Goal: Task Accomplishment & Management: Manage account settings

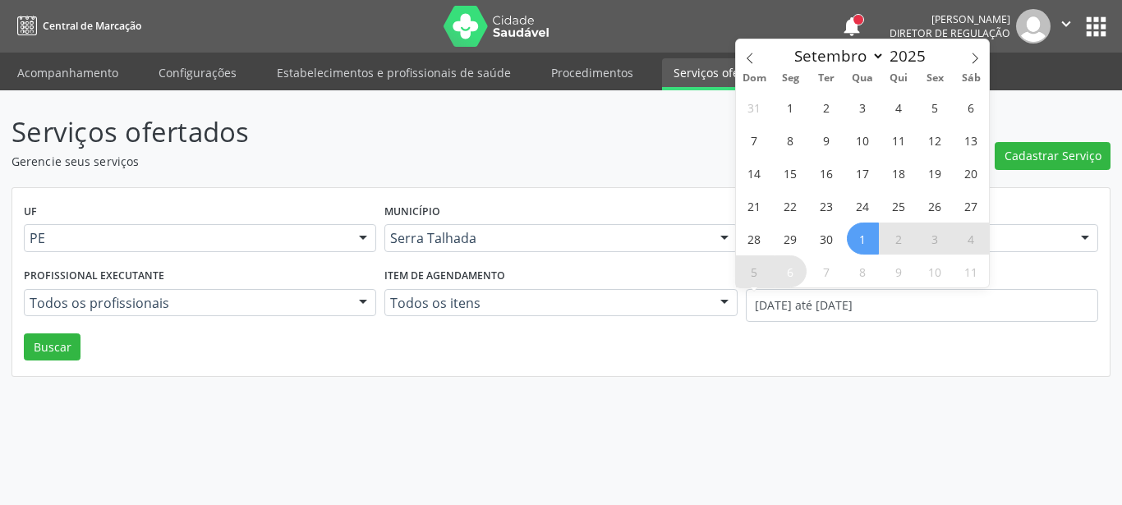
select select "8"
click at [795, 108] on span "1" at bounding box center [791, 107] width 32 height 32
type input "[DATE]"
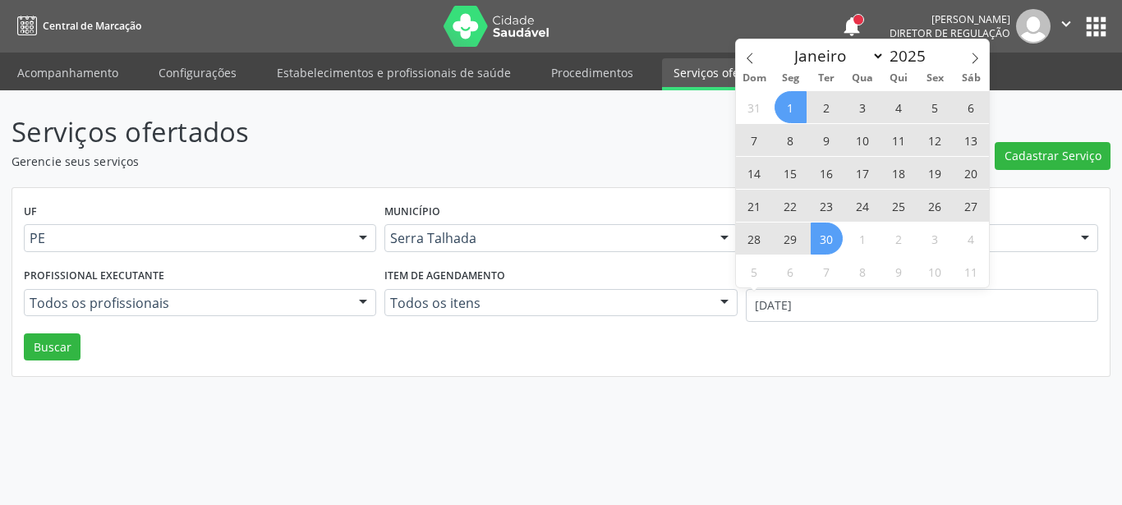
drag, startPoint x: 834, startPoint y: 246, endPoint x: 751, endPoint y: 265, distance: 85.1
click at [834, 245] on span "30" at bounding box center [827, 239] width 32 height 32
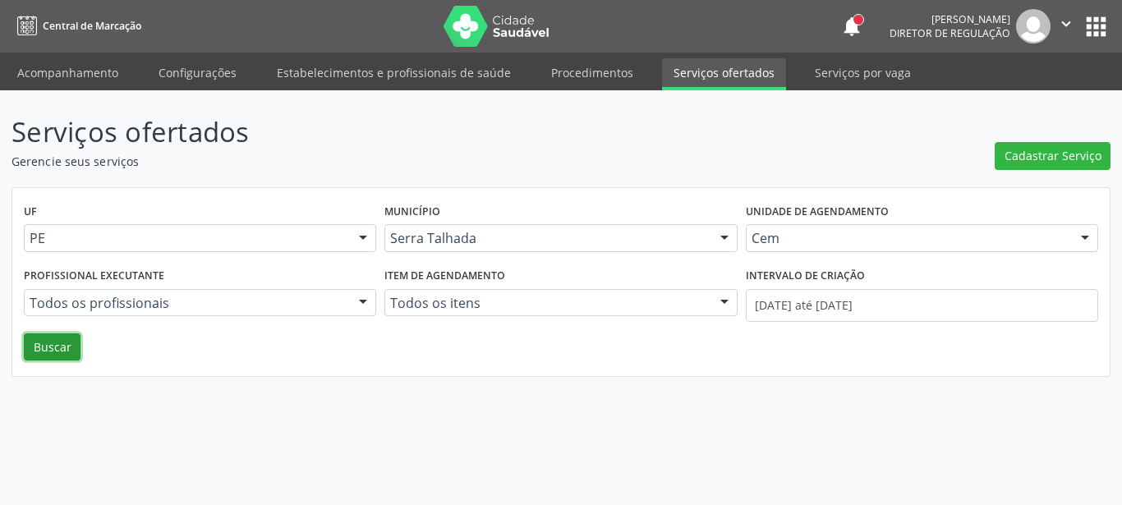
click at [33, 344] on button "Buscar" at bounding box center [52, 348] width 57 height 28
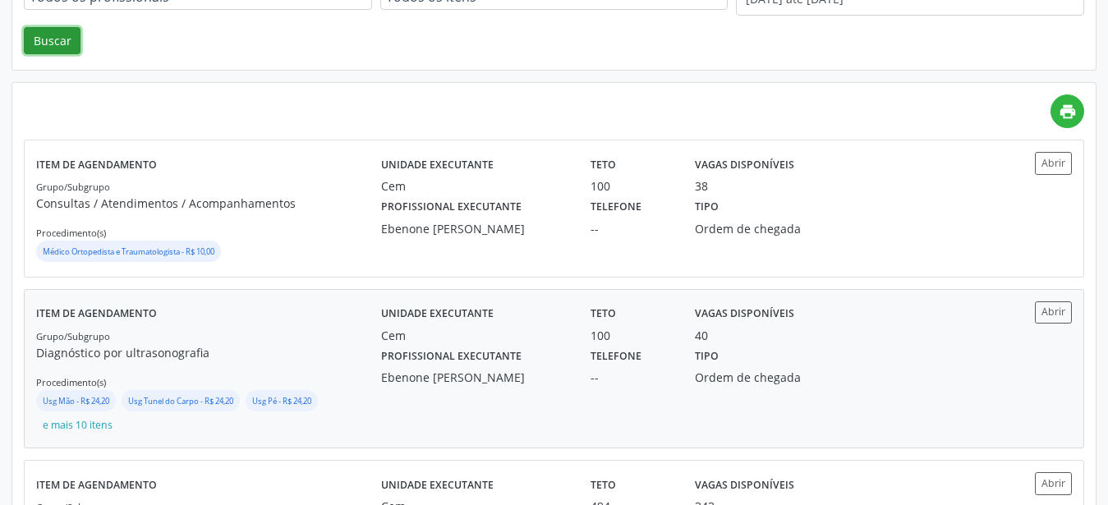
scroll to position [419, 0]
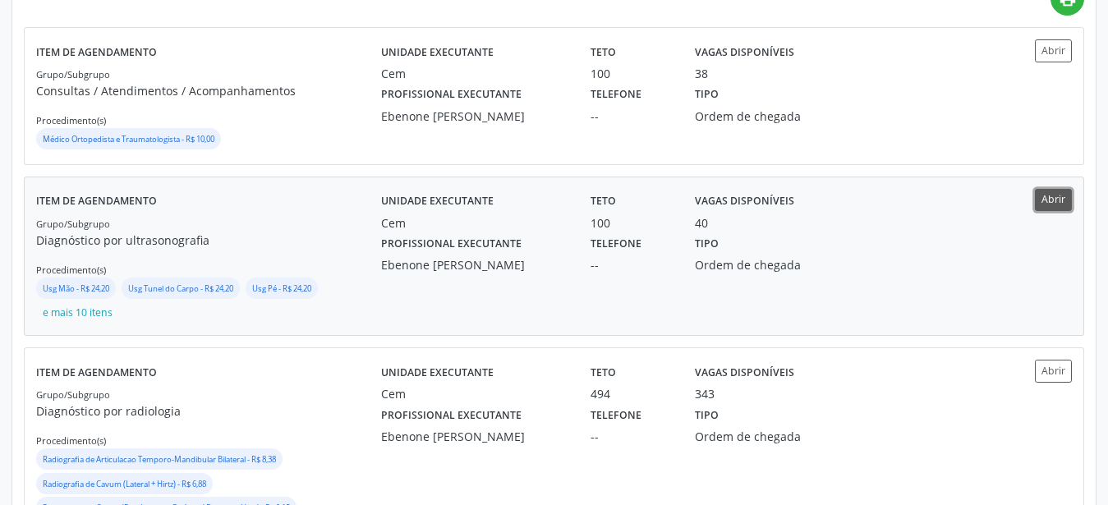
click at [1062, 191] on button "Abrir" at bounding box center [1053, 200] width 37 height 22
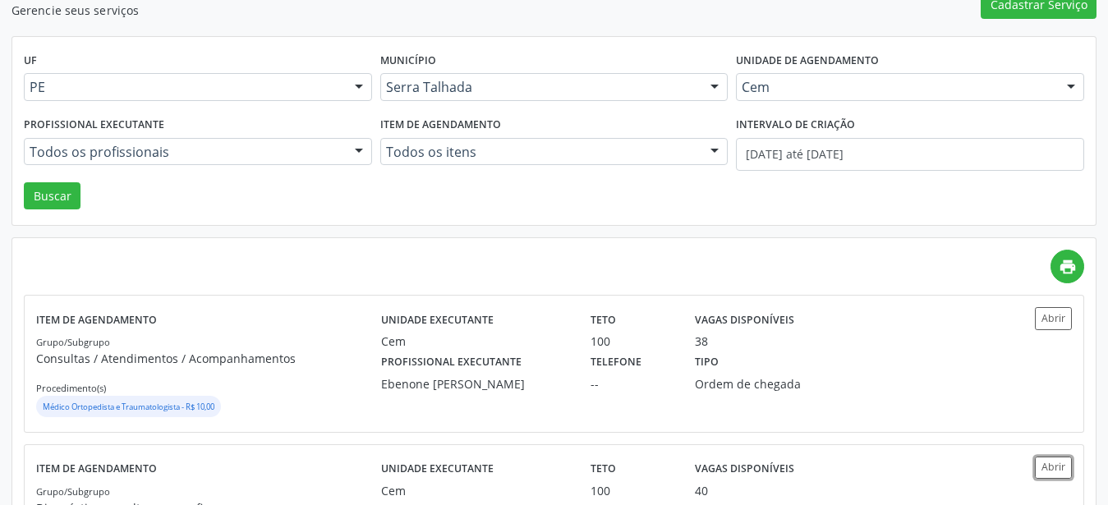
scroll to position [0, 0]
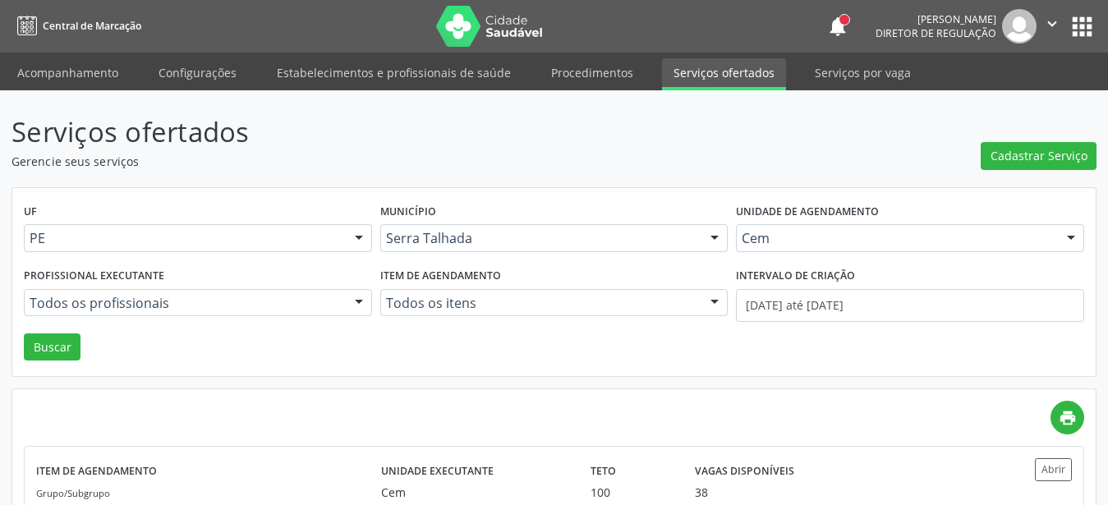
click at [1057, 25] on icon "" at bounding box center [1052, 24] width 18 height 18
click at [903, 159] on header "Serviços ofertados Gerencie seus serviços Cadastrar Serviço" at bounding box center [554, 141] width 1085 height 58
click at [1079, 35] on button "apps" at bounding box center [1082, 26] width 29 height 29
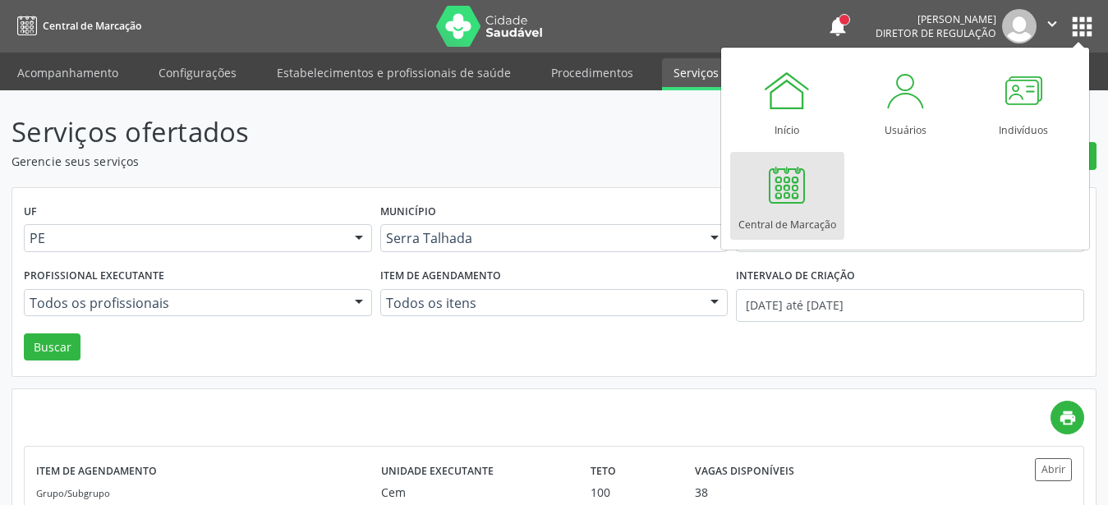
click at [790, 210] on div at bounding box center [786, 184] width 49 height 49
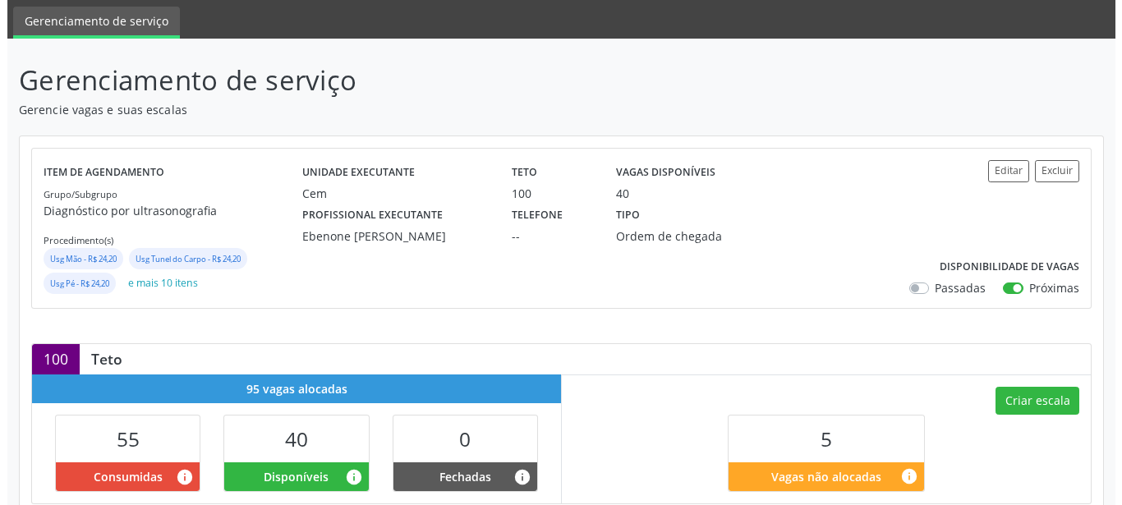
scroll to position [168, 0]
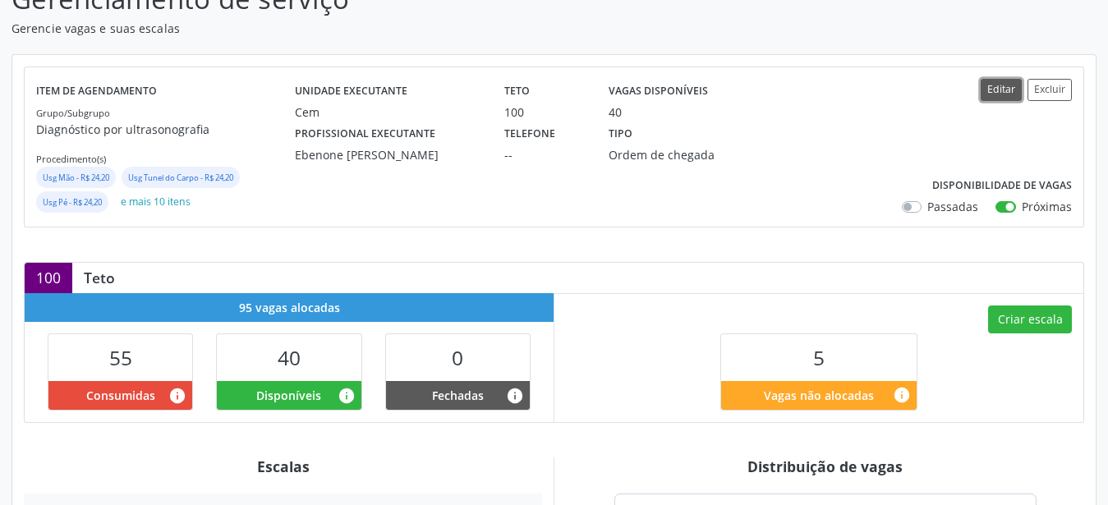
click at [1002, 90] on button "Editar" at bounding box center [1001, 90] width 41 height 22
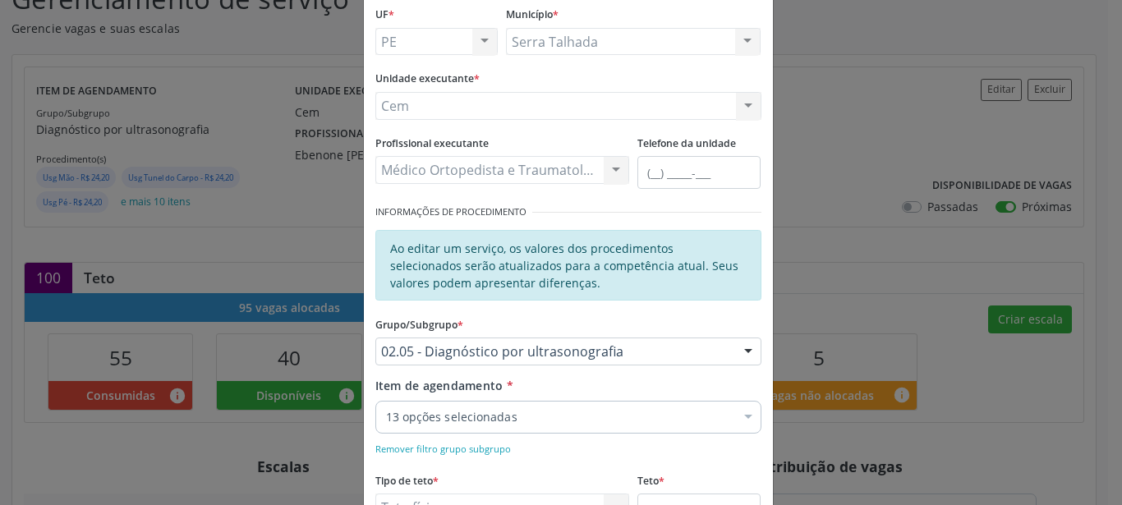
scroll to position [187, 0]
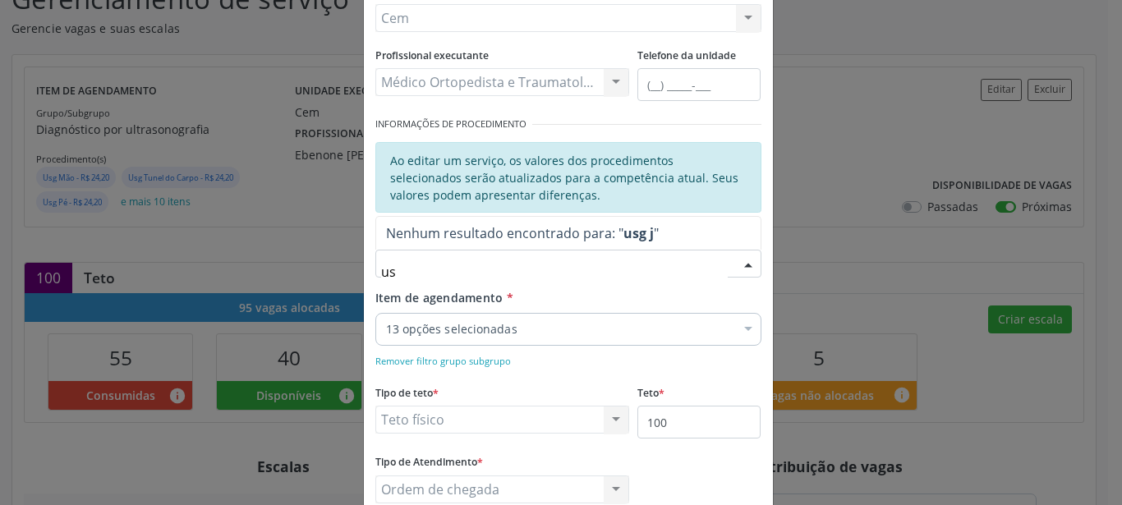
type input "u"
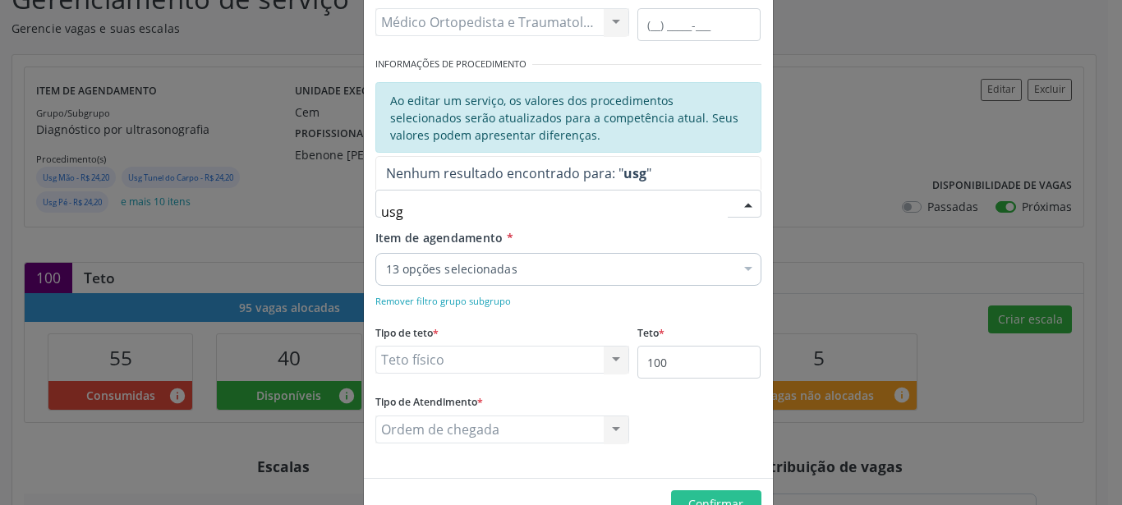
scroll to position [281, 0]
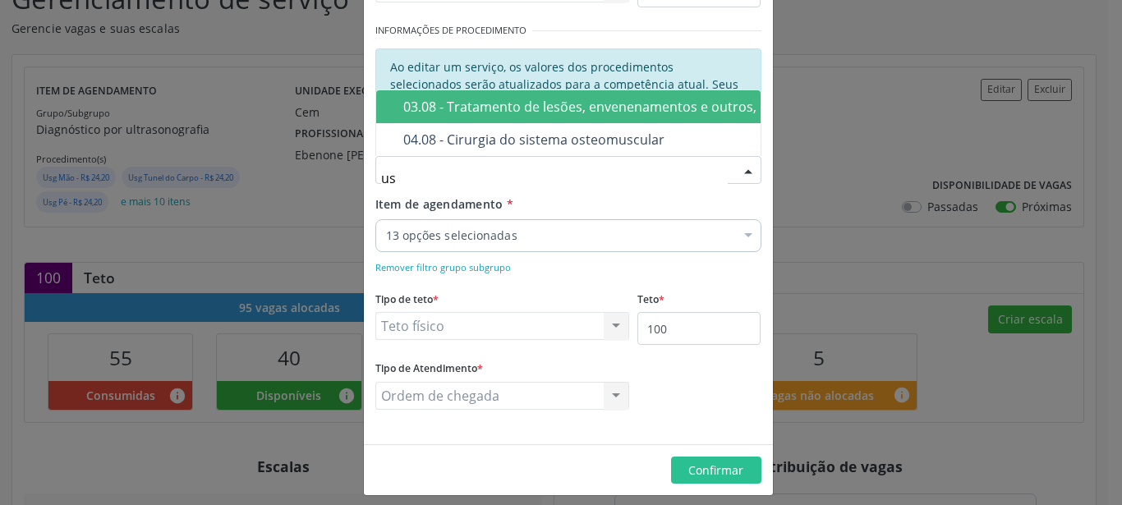
type input "u"
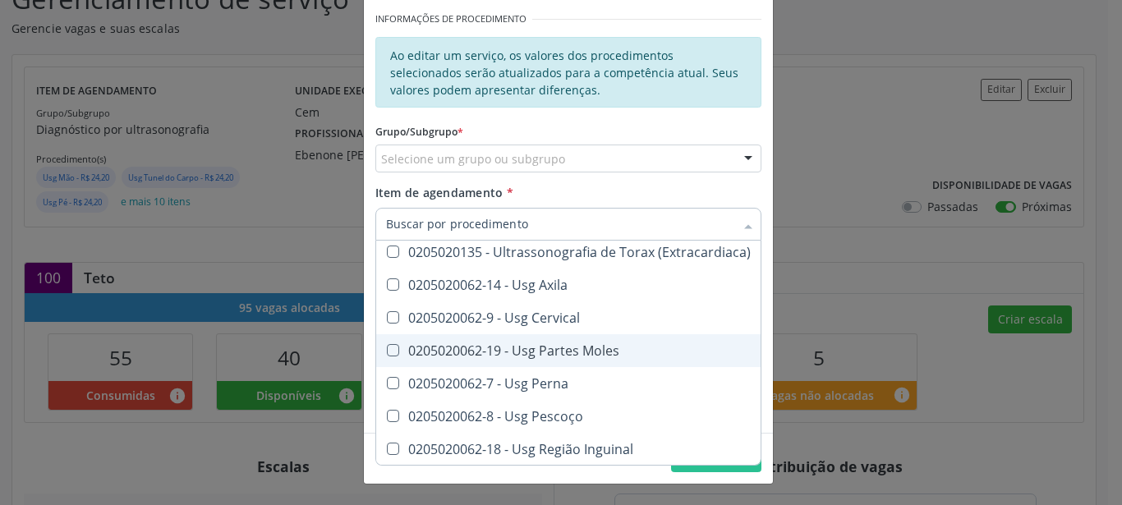
scroll to position [1334, 0]
click at [882, 129] on div "Editar Serviço × Informações de Local UF * PE PE Nenhum resultado encontrado pa…" at bounding box center [561, 252] width 1122 height 505
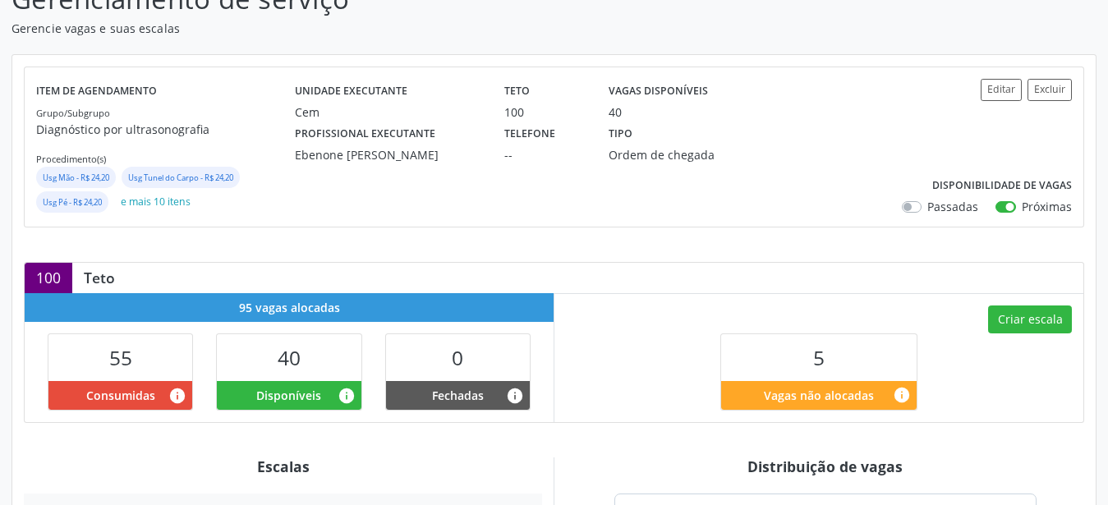
drag, startPoint x: 1018, startPoint y: 336, endPoint x: 961, endPoint y: 339, distance: 56.8
click at [998, 344] on div "Criar escala 5 Vagas não alocadas info" at bounding box center [819, 357] width 529 height 129
click at [1029, 309] on button "Criar escala" at bounding box center [1030, 320] width 84 height 28
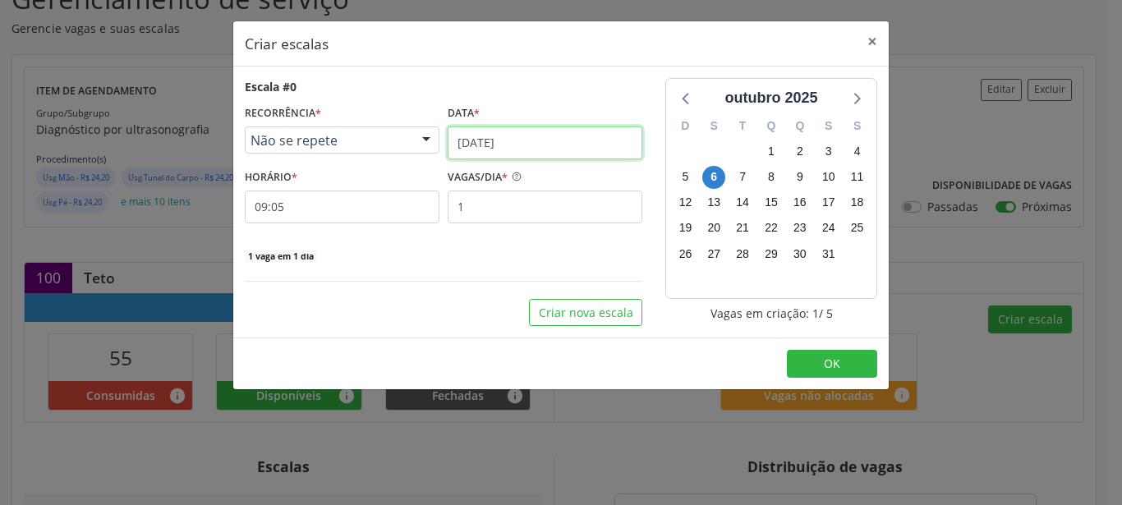
click at [557, 140] on input "[DATE]" at bounding box center [545, 143] width 195 height 33
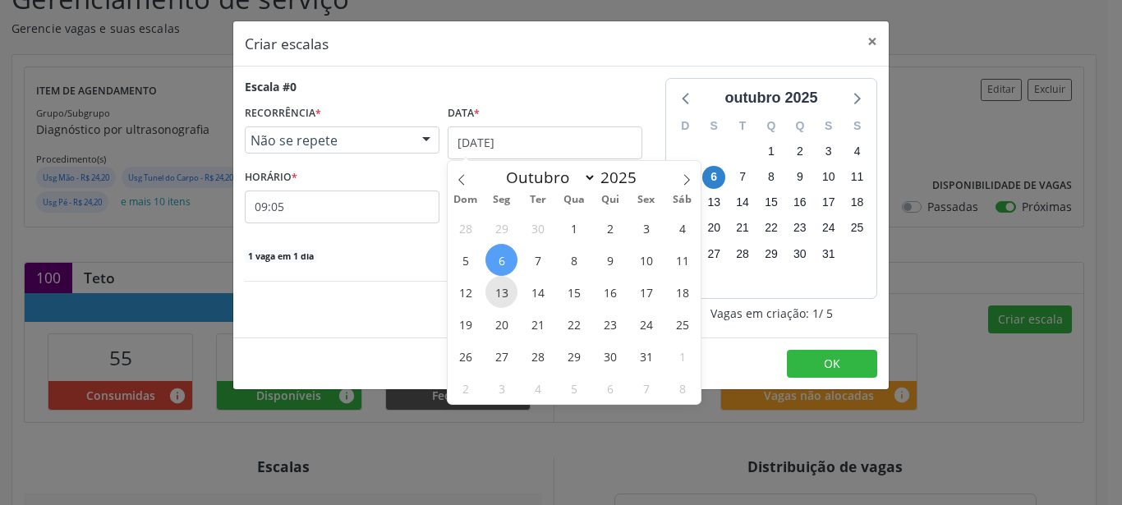
click at [503, 288] on span "13" at bounding box center [502, 292] width 32 height 32
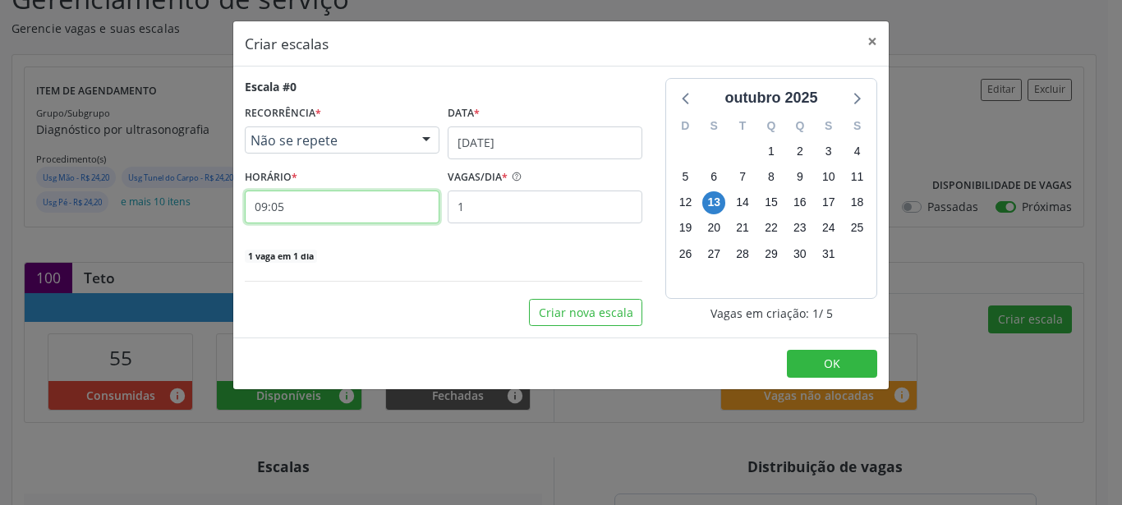
click at [303, 207] on input "09:05" at bounding box center [342, 207] width 195 height 33
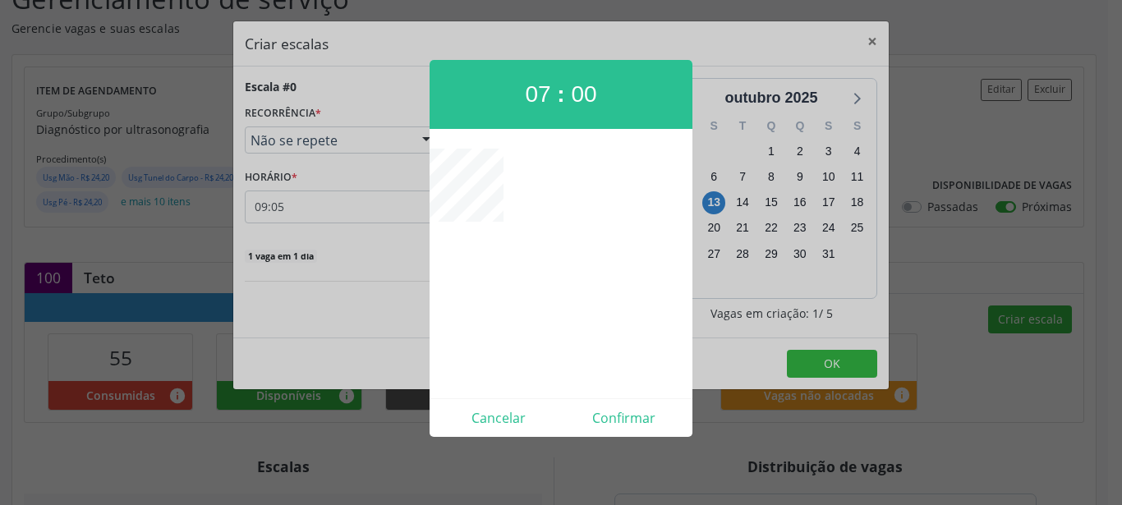
click at [404, 55] on div at bounding box center [561, 252] width 1122 height 505
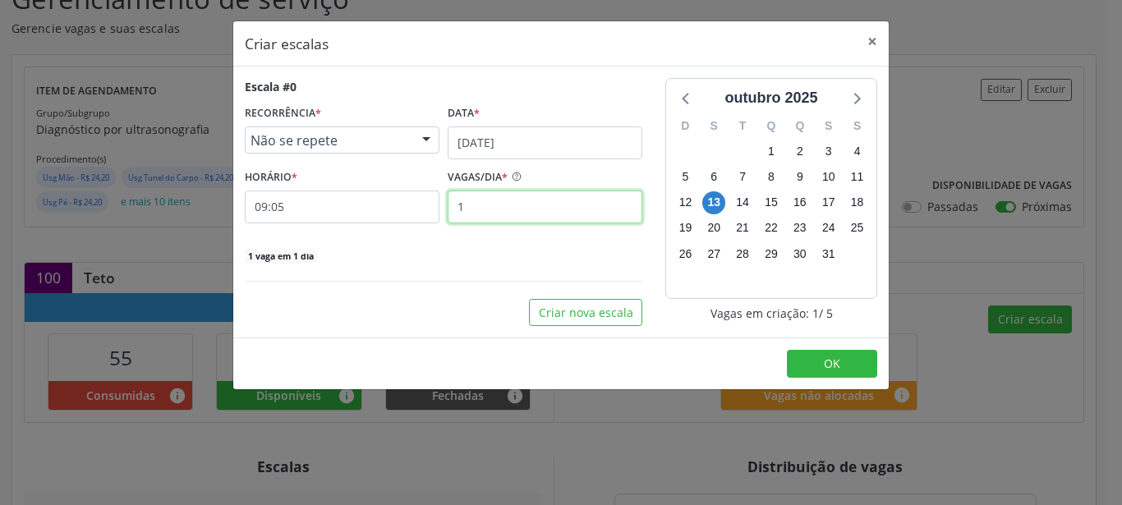
click at [495, 217] on input "1" at bounding box center [545, 207] width 195 height 33
type input "2"
click at [810, 364] on button "OK" at bounding box center [832, 364] width 90 height 28
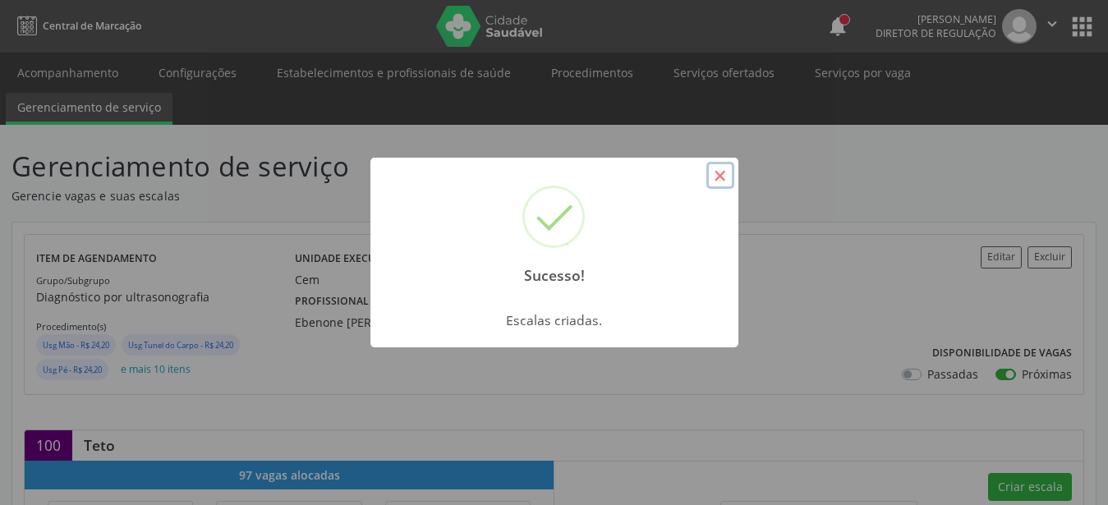
click at [721, 173] on button "×" at bounding box center [721, 176] width 28 height 28
